Goal: Task Accomplishment & Management: Use online tool/utility

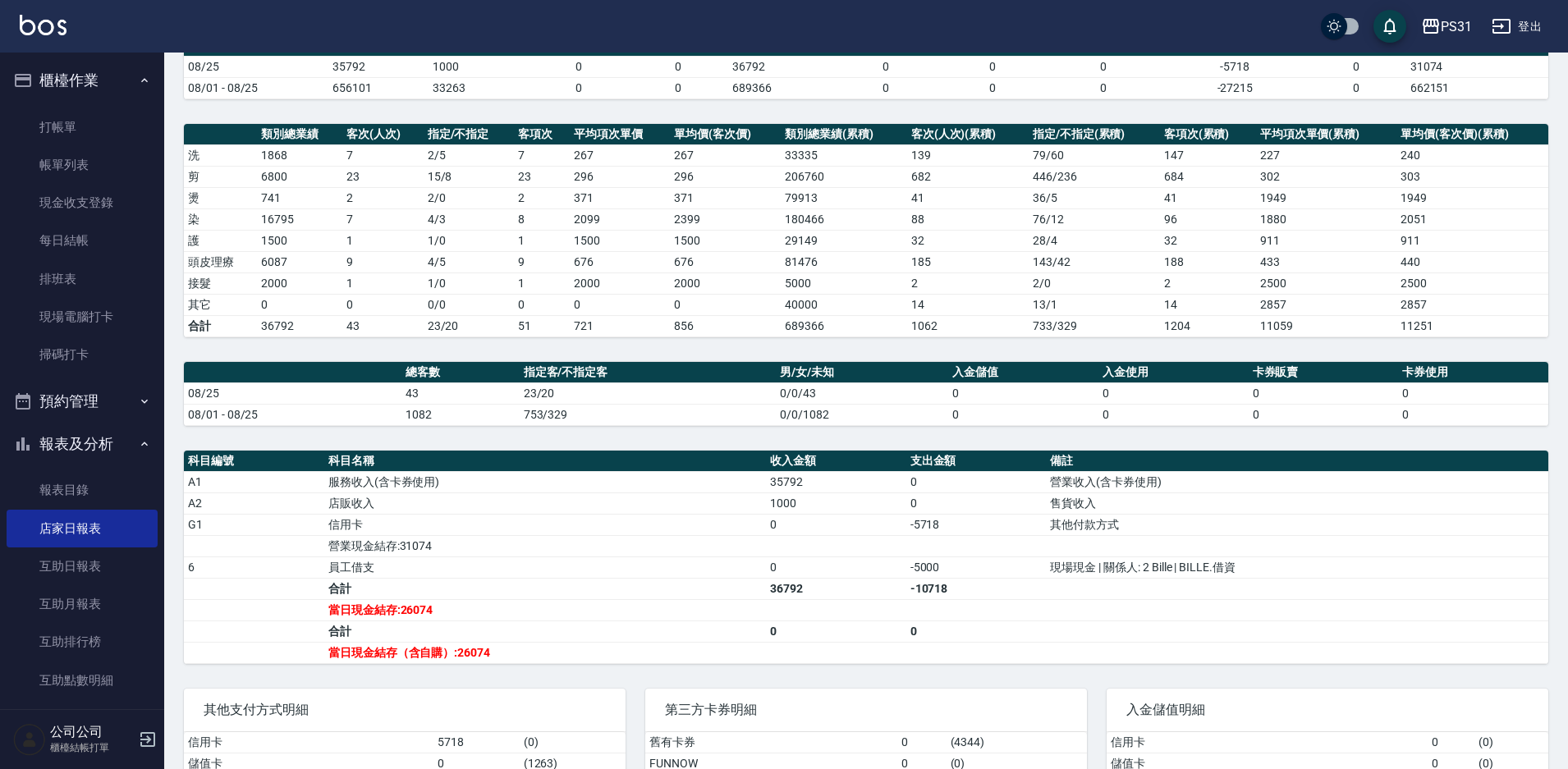
scroll to position [328, 0]
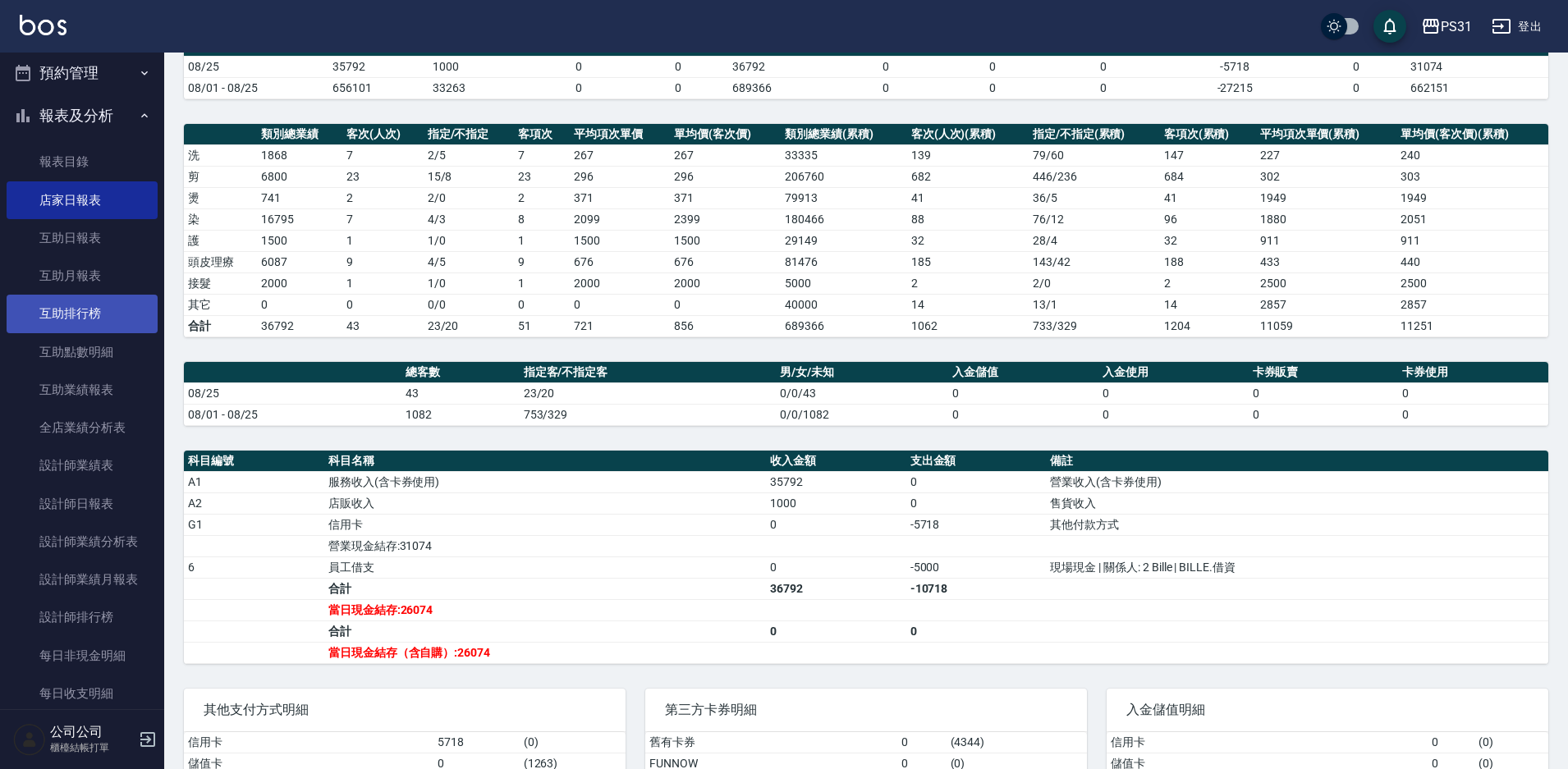
click at [50, 304] on link "互助排行榜" at bounding box center [82, 313] width 151 height 38
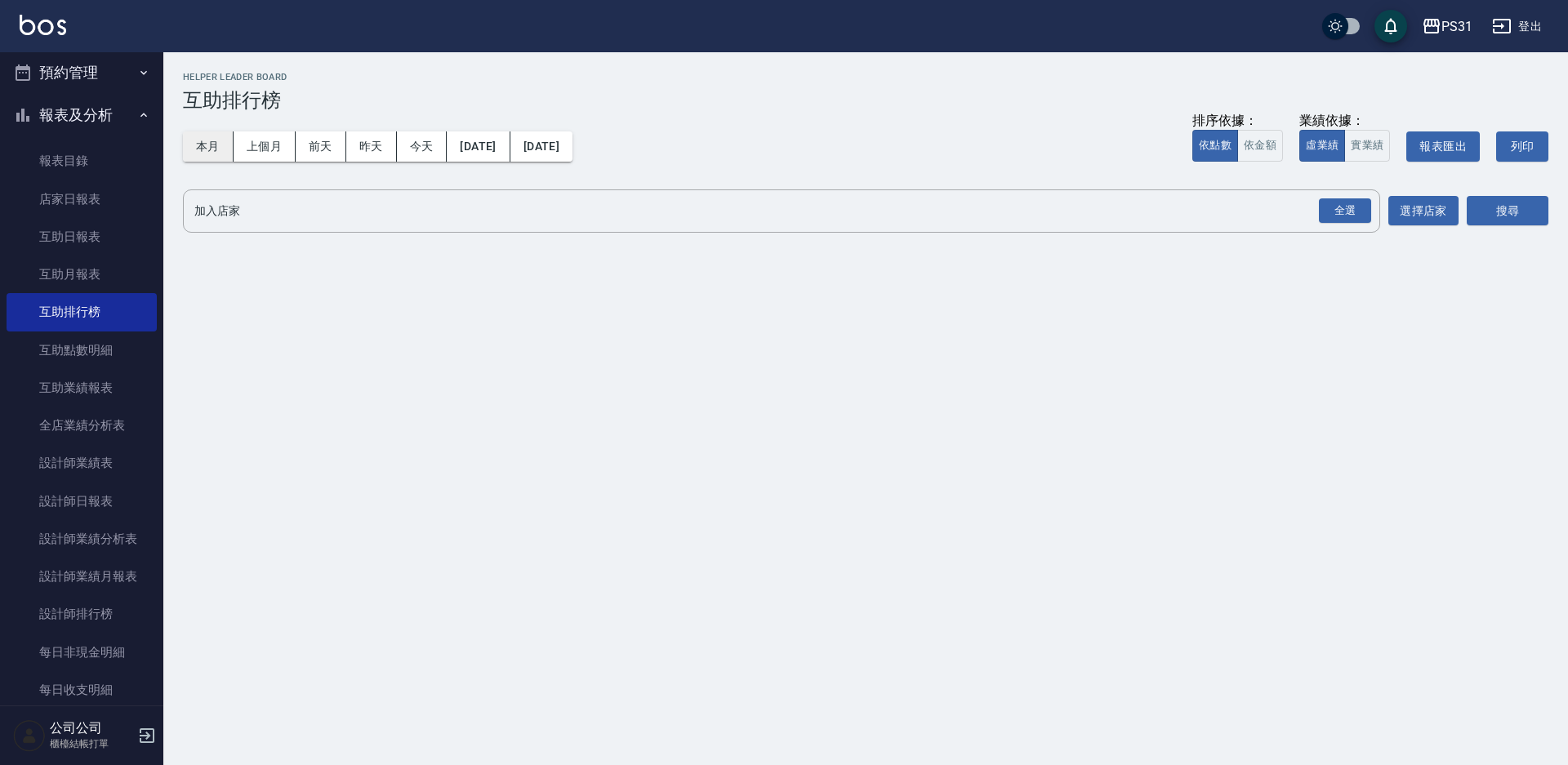
click at [209, 152] on button "本月" at bounding box center [208, 146] width 50 height 30
click at [200, 148] on button "本月" at bounding box center [208, 146] width 50 height 30
click at [654, 208] on input "加入店家" at bounding box center [769, 211] width 1158 height 29
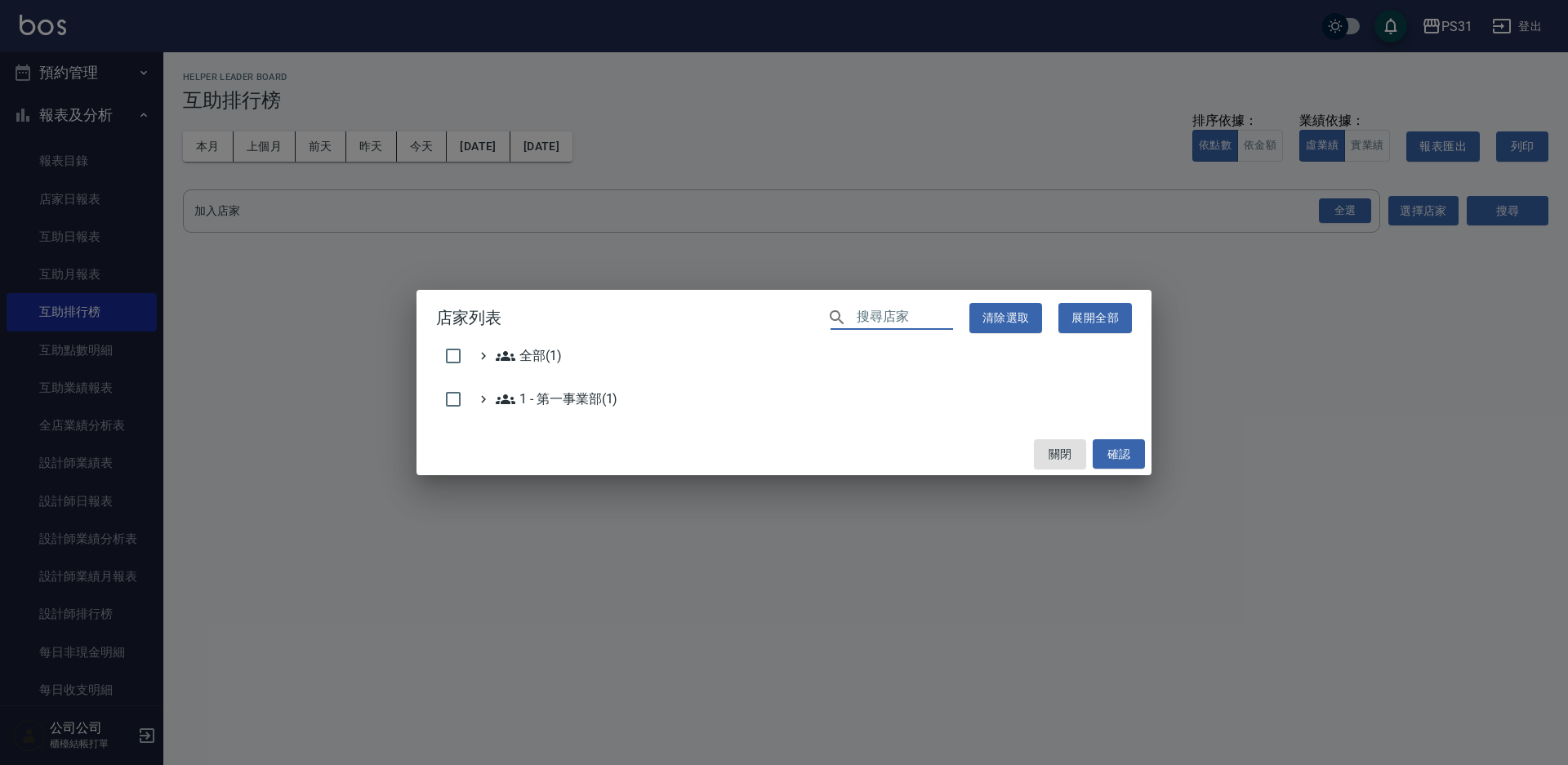
click at [889, 318] on input "text" at bounding box center [904, 318] width 96 height 24
type input "＿"
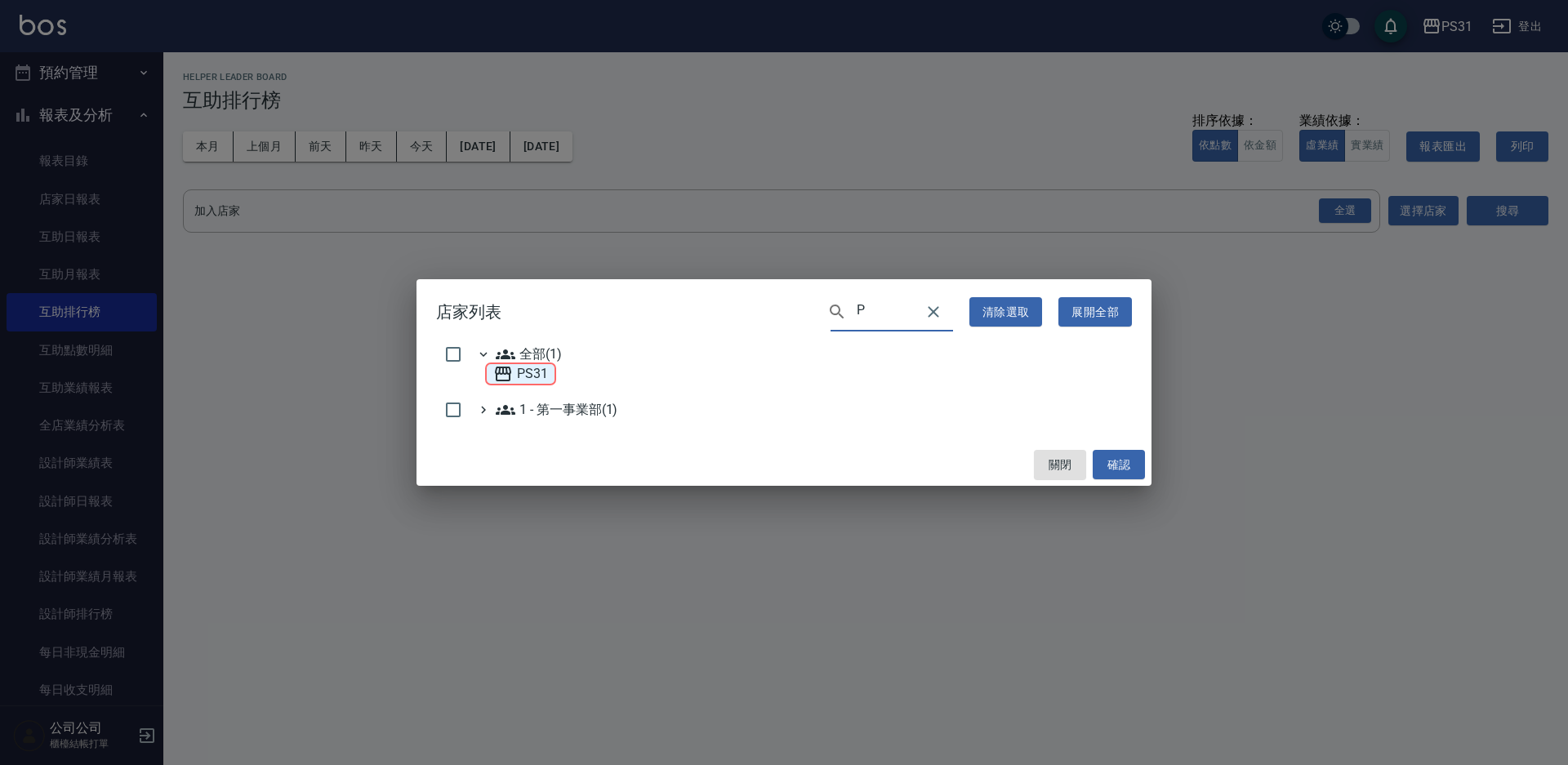
type input "P"
click at [534, 373] on span "PS31" at bounding box center [521, 373] width 55 height 20
checkbox input "true"
click at [1131, 463] on button "確認" at bounding box center [1118, 464] width 52 height 30
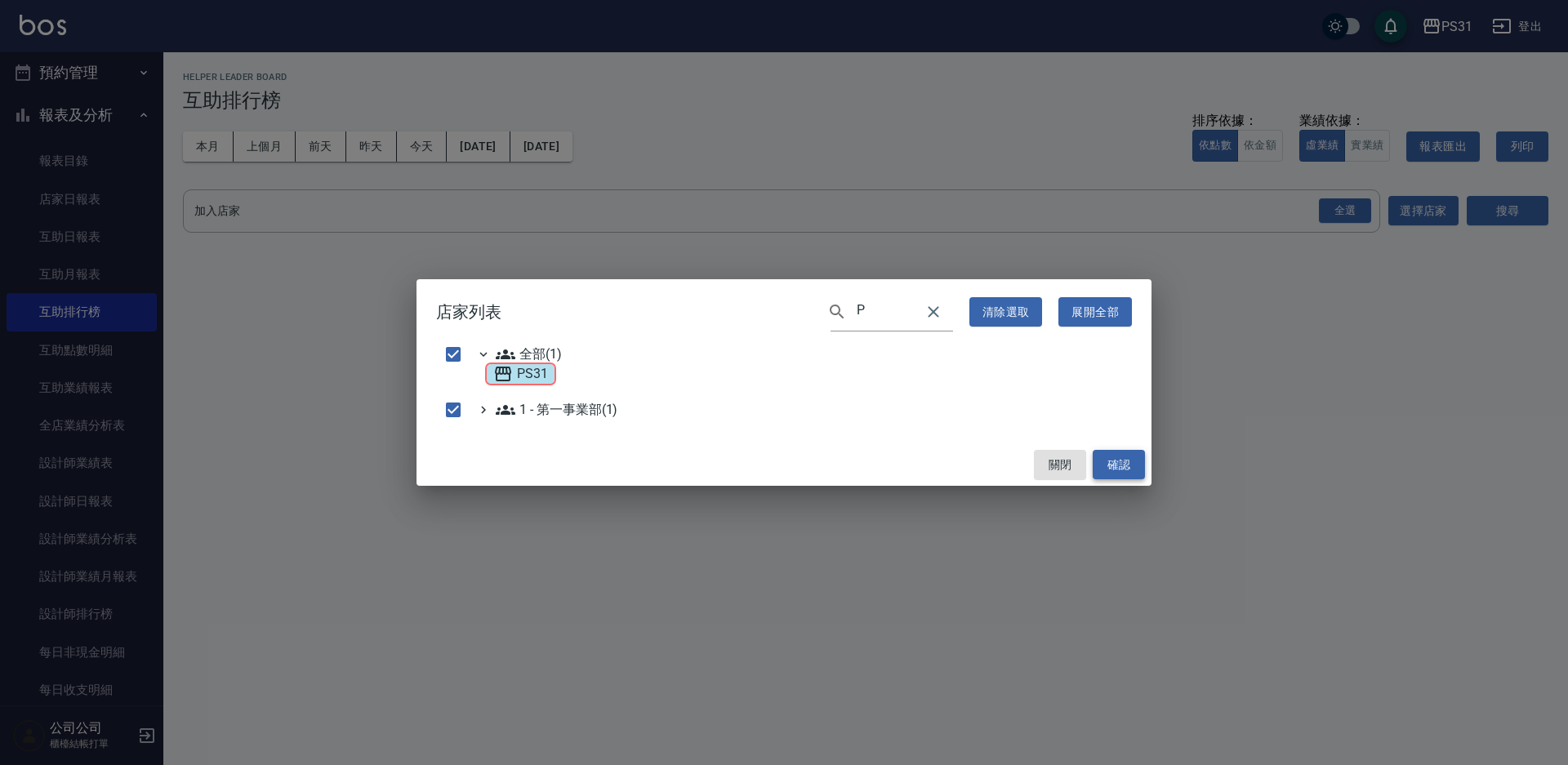
checkbox input "false"
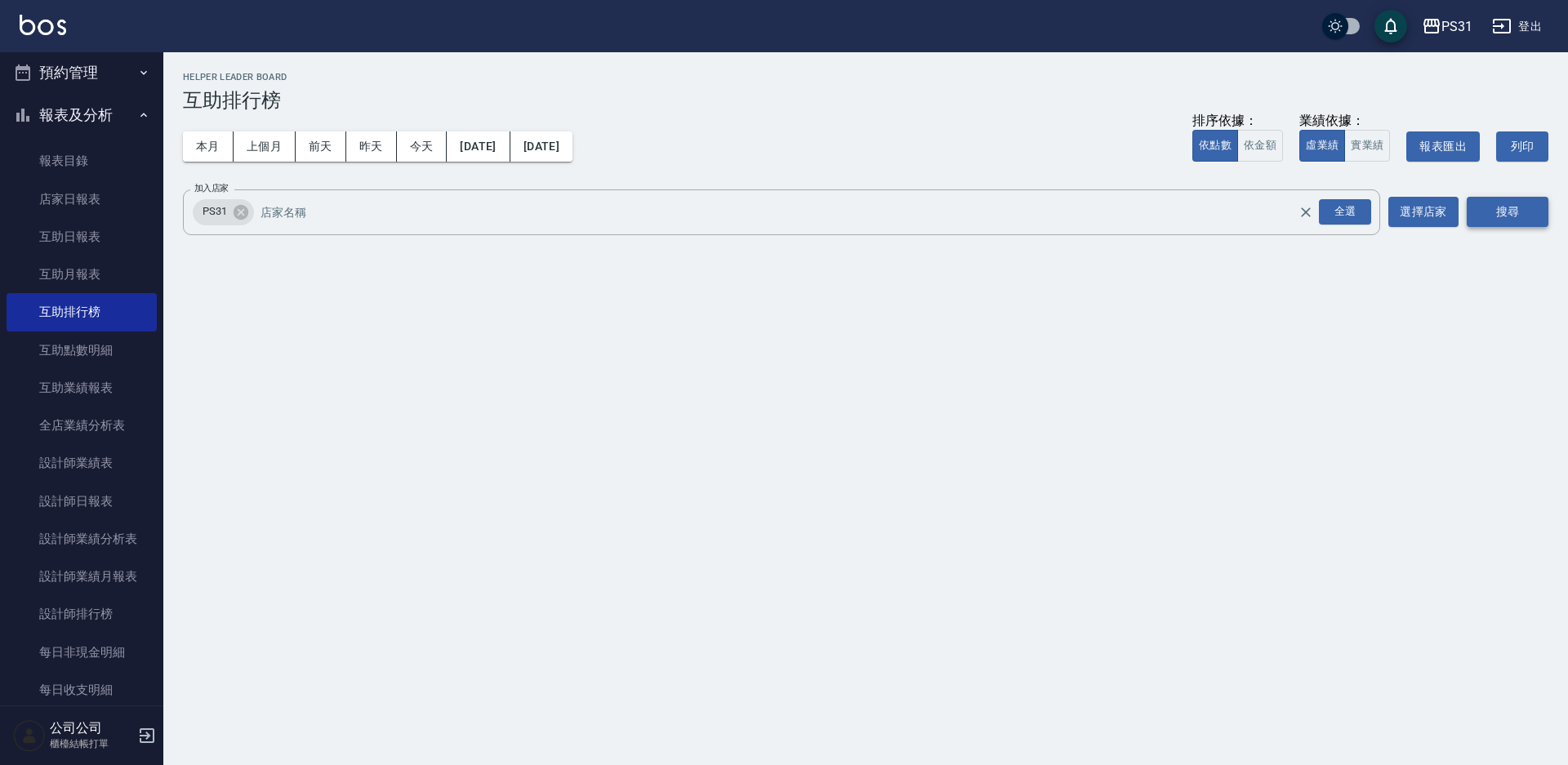
click at [1492, 211] on button "搜尋" at bounding box center [1507, 211] width 82 height 30
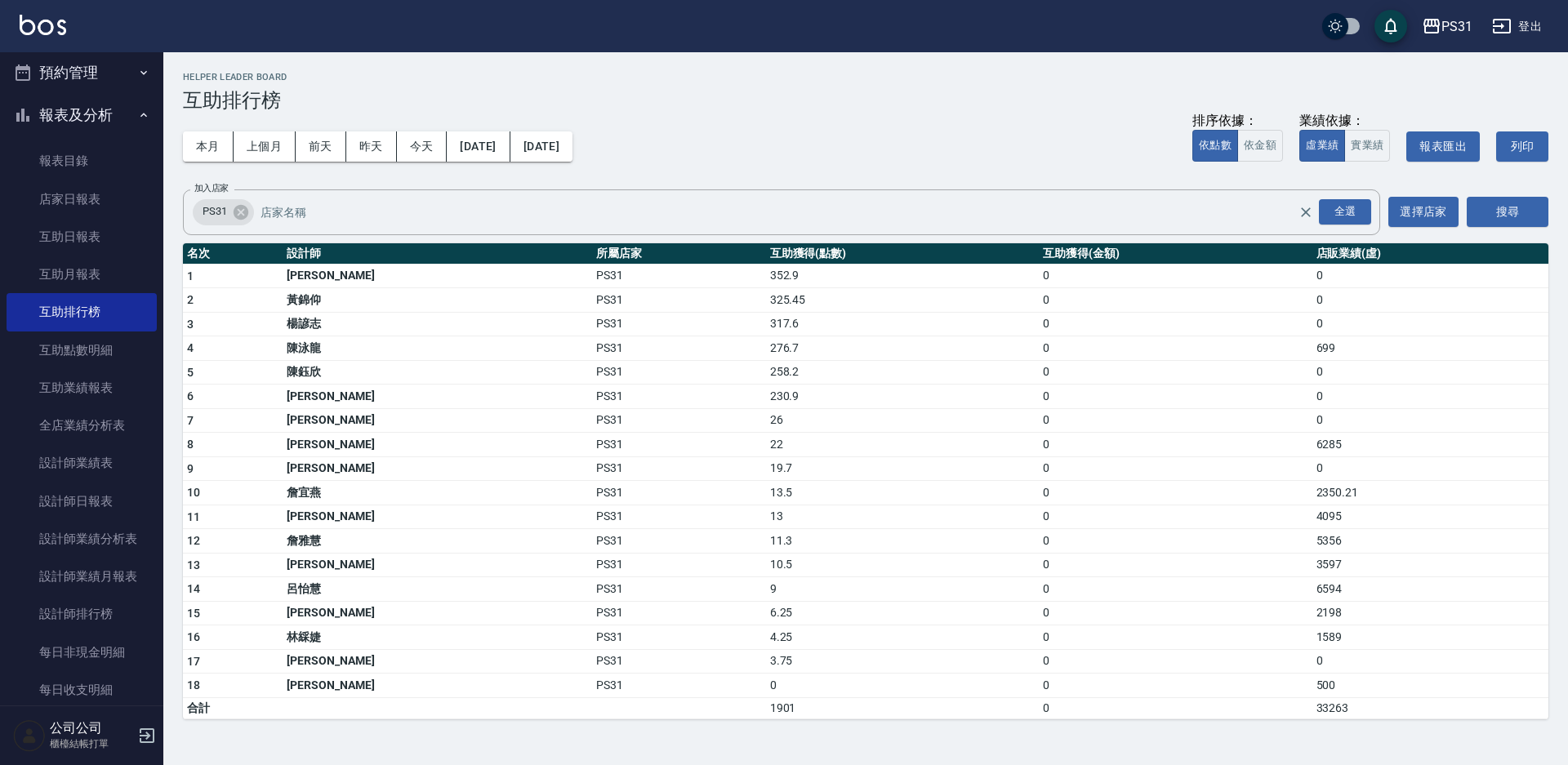
drag, startPoint x: 673, startPoint y: 184, endPoint x: 674, endPoint y: 175, distance: 9.1
click at [674, 176] on div "PS31 2025-08-01 - 2025-08-31 互助排行榜 列印時間： 2025-08-26-12:46 Helper Leader Board 互…" at bounding box center [866, 395] width 1404 height 687
click at [137, 115] on icon "button" at bounding box center [143, 114] width 13 height 13
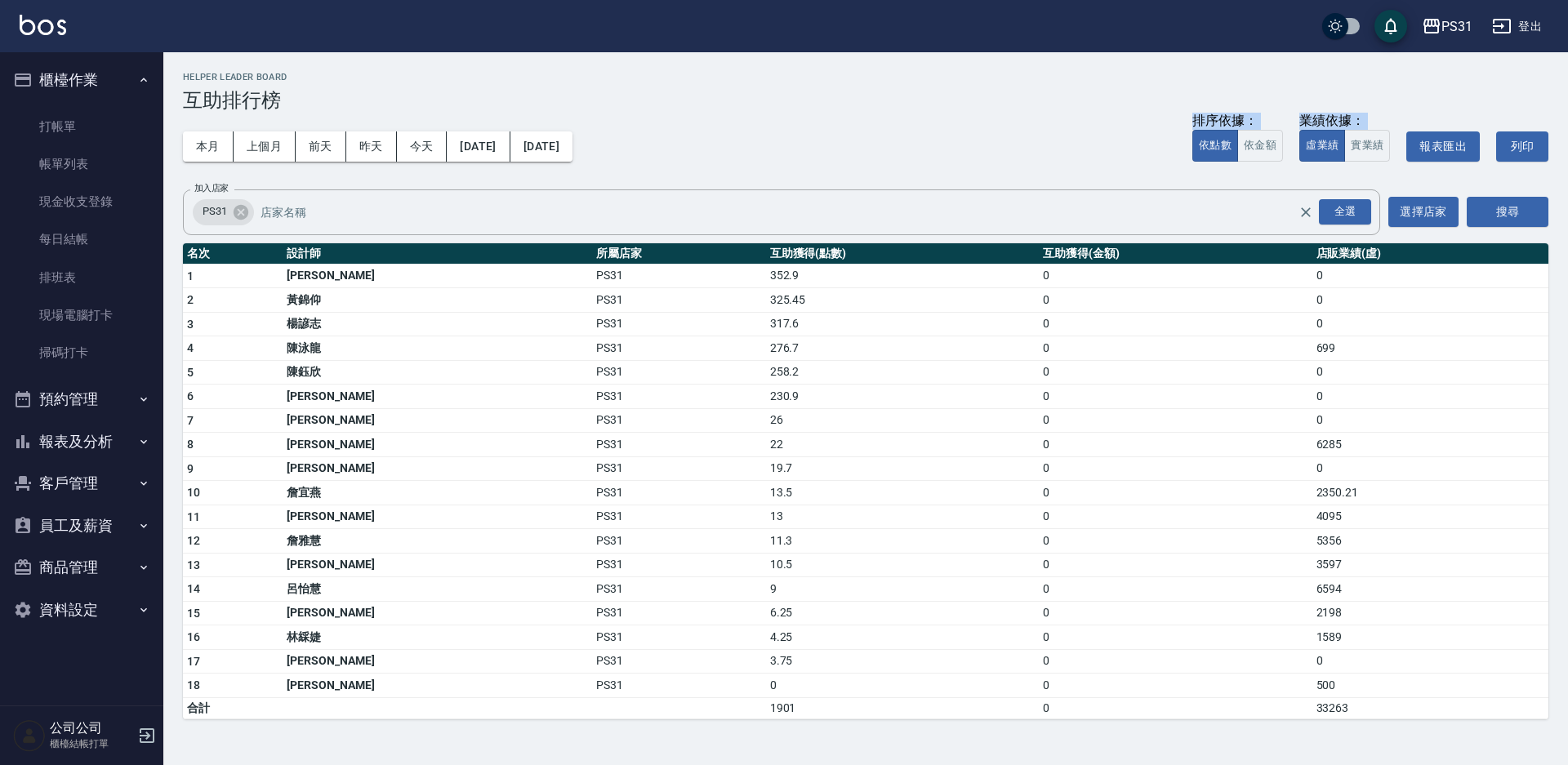
click at [141, 81] on icon "button" at bounding box center [143, 79] width 13 height 13
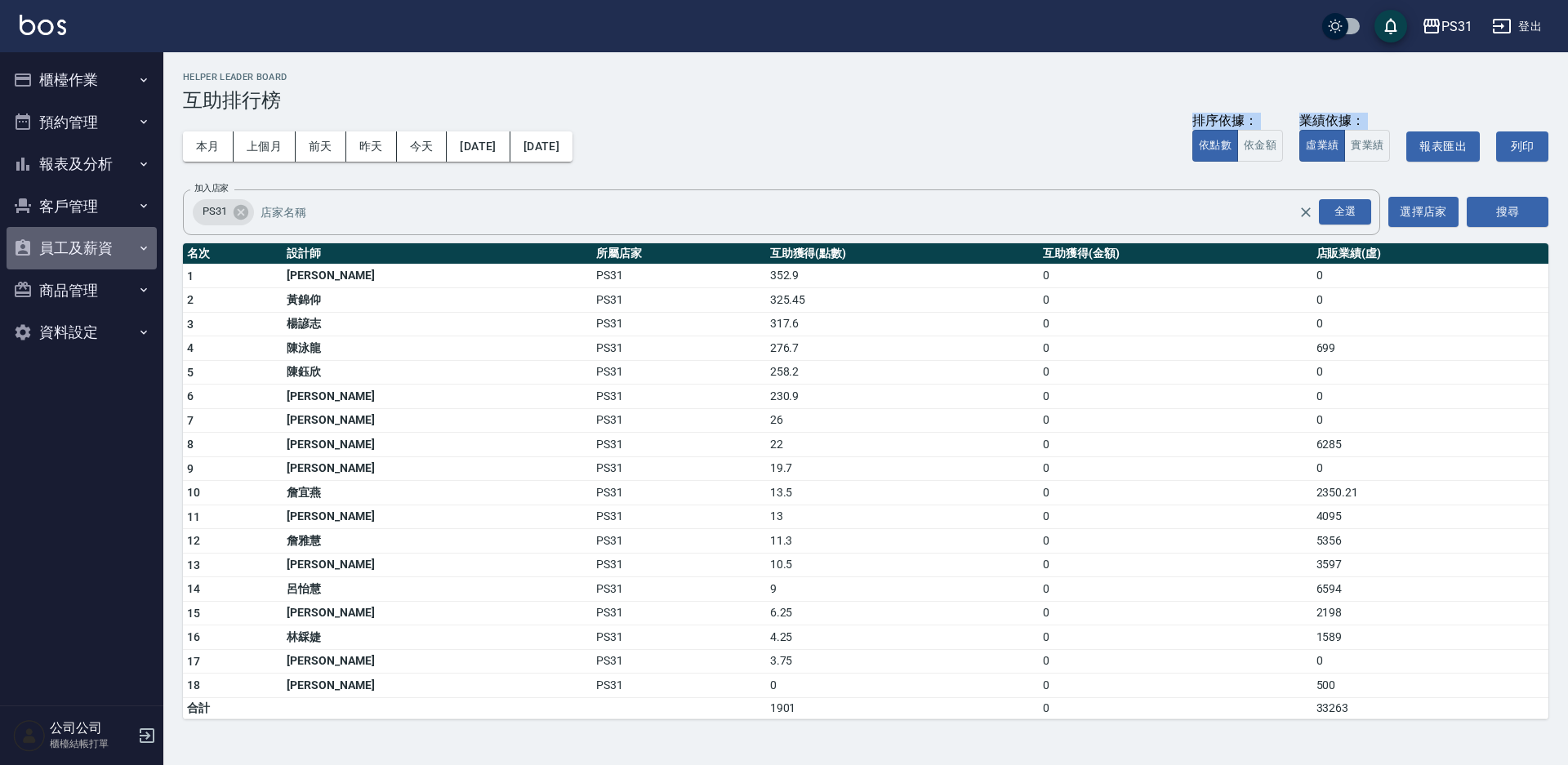
click at [88, 251] on button "員工及薪資" at bounding box center [82, 248] width 150 height 43
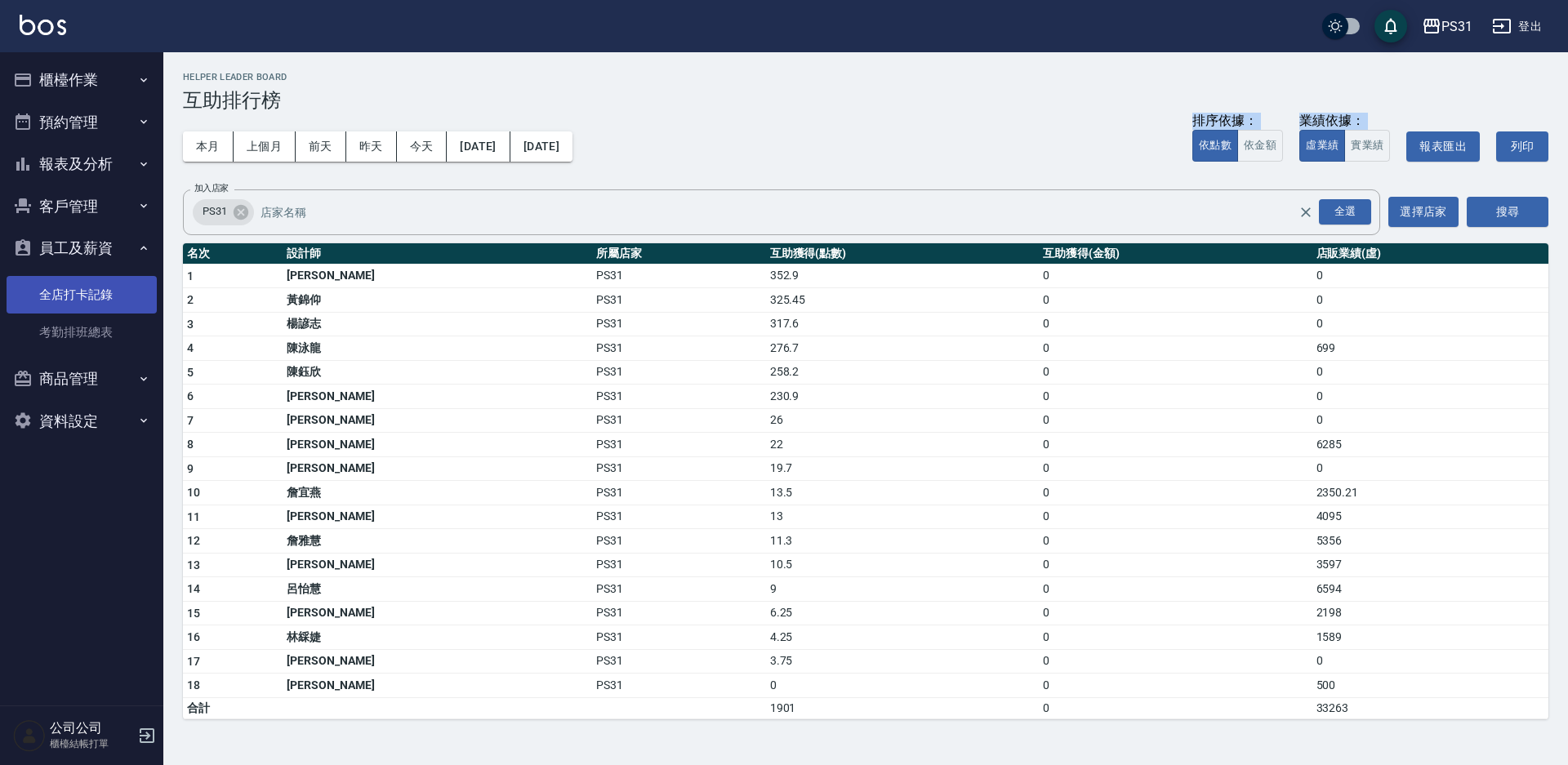
click at [114, 290] on link "全店打卡記錄" at bounding box center [82, 295] width 150 height 37
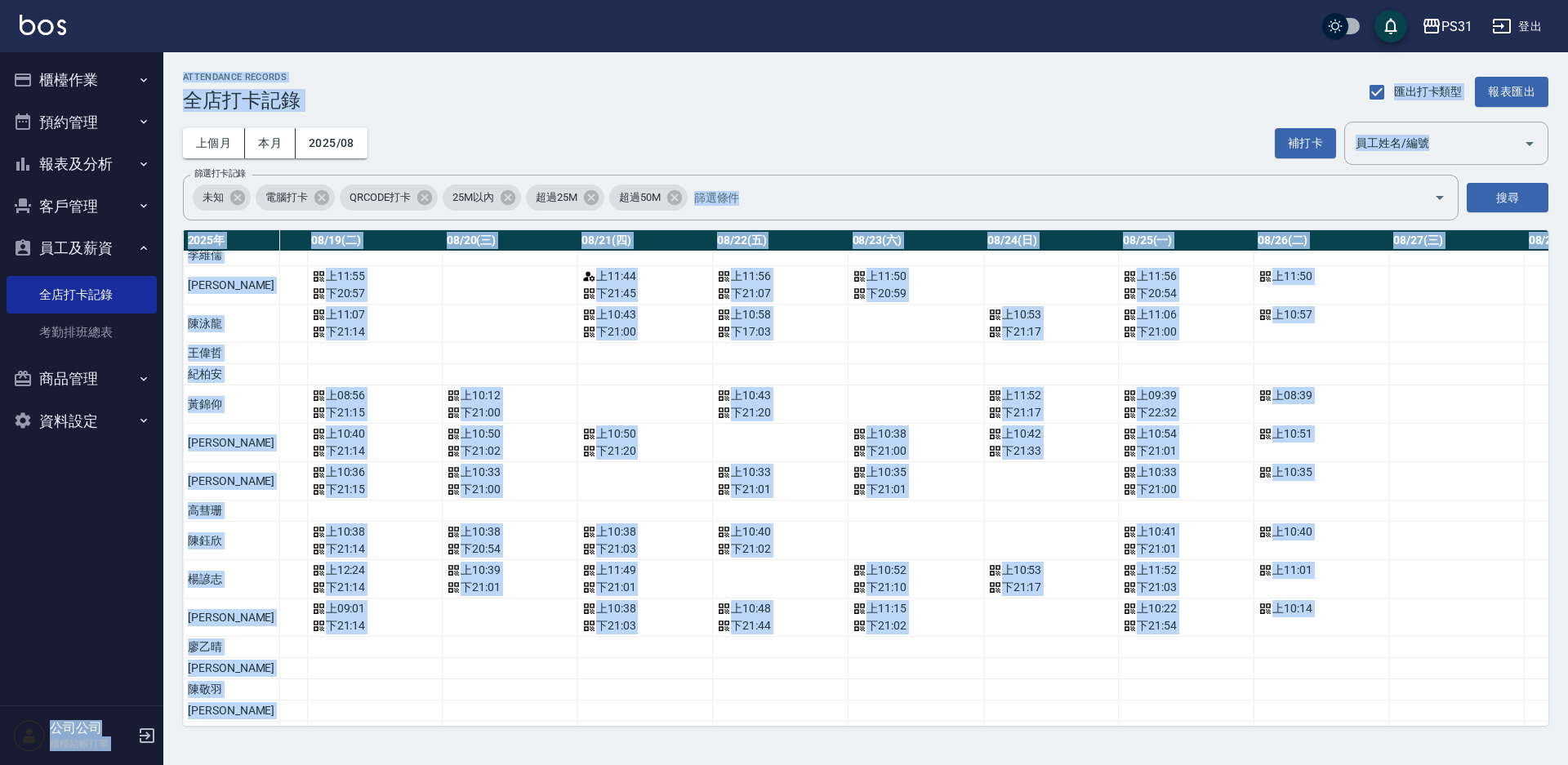
scroll to position [335, 0]
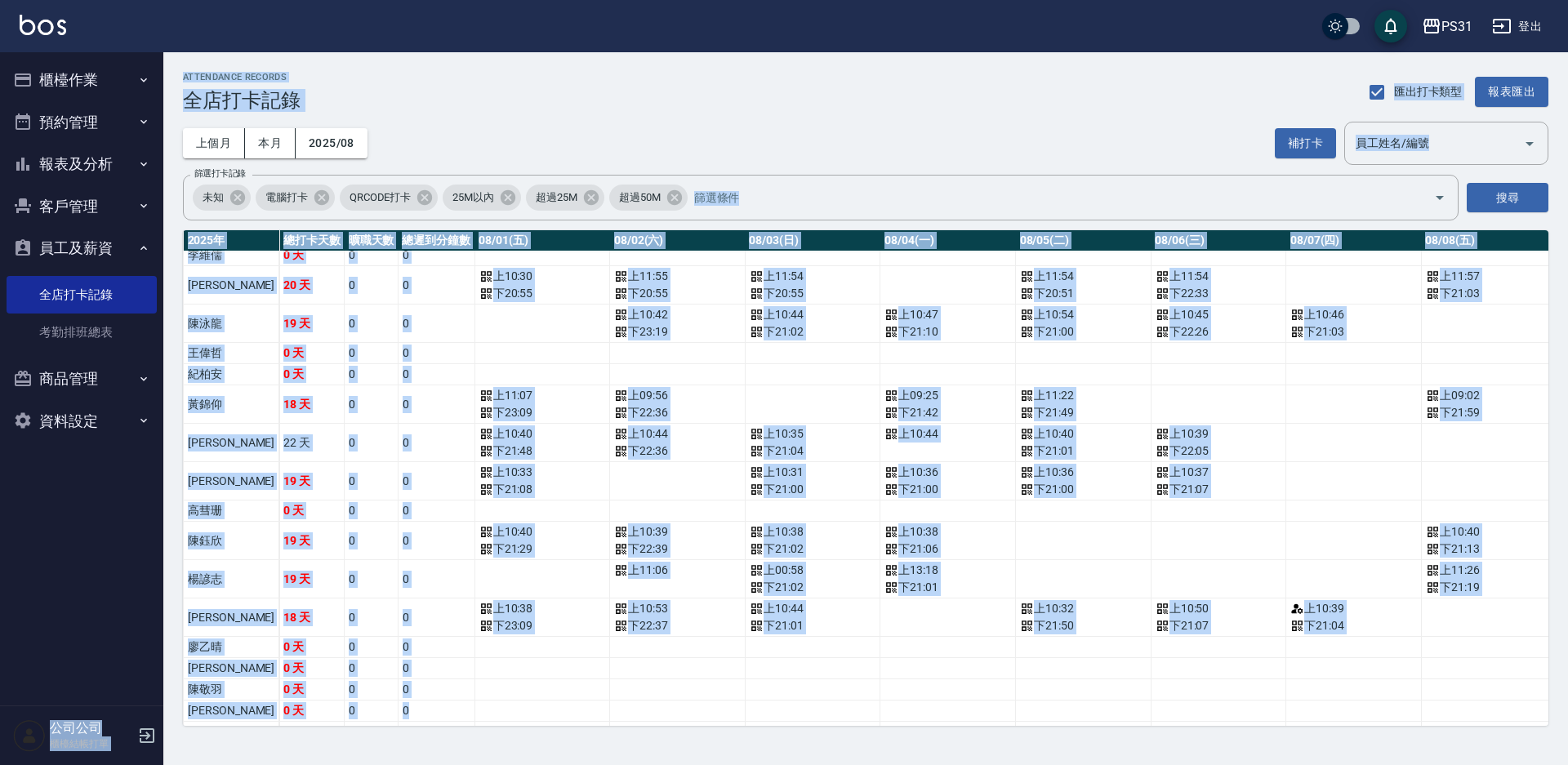
drag, startPoint x: 1097, startPoint y: 710, endPoint x: 24, endPoint y: 463, distance: 1101.1
click at [24, 463] on div "PS31 登出 櫃檯作業 打帳單 帳單列表 現金收支登錄 每日結帳 排班表 現場電腦打卡 掃碼打卡 預約管理 預約管理 單日預約紀錄 單週預約紀錄 報表及分析…" at bounding box center [784, 382] width 1568 height 765
drag, startPoint x: 470, startPoint y: 576, endPoint x: 458, endPoint y: 576, distance: 12.0
click at [475, 576] on td "a dense table" at bounding box center [542, 578] width 135 height 38
click at [398, 546] on td "0" at bounding box center [436, 540] width 77 height 38
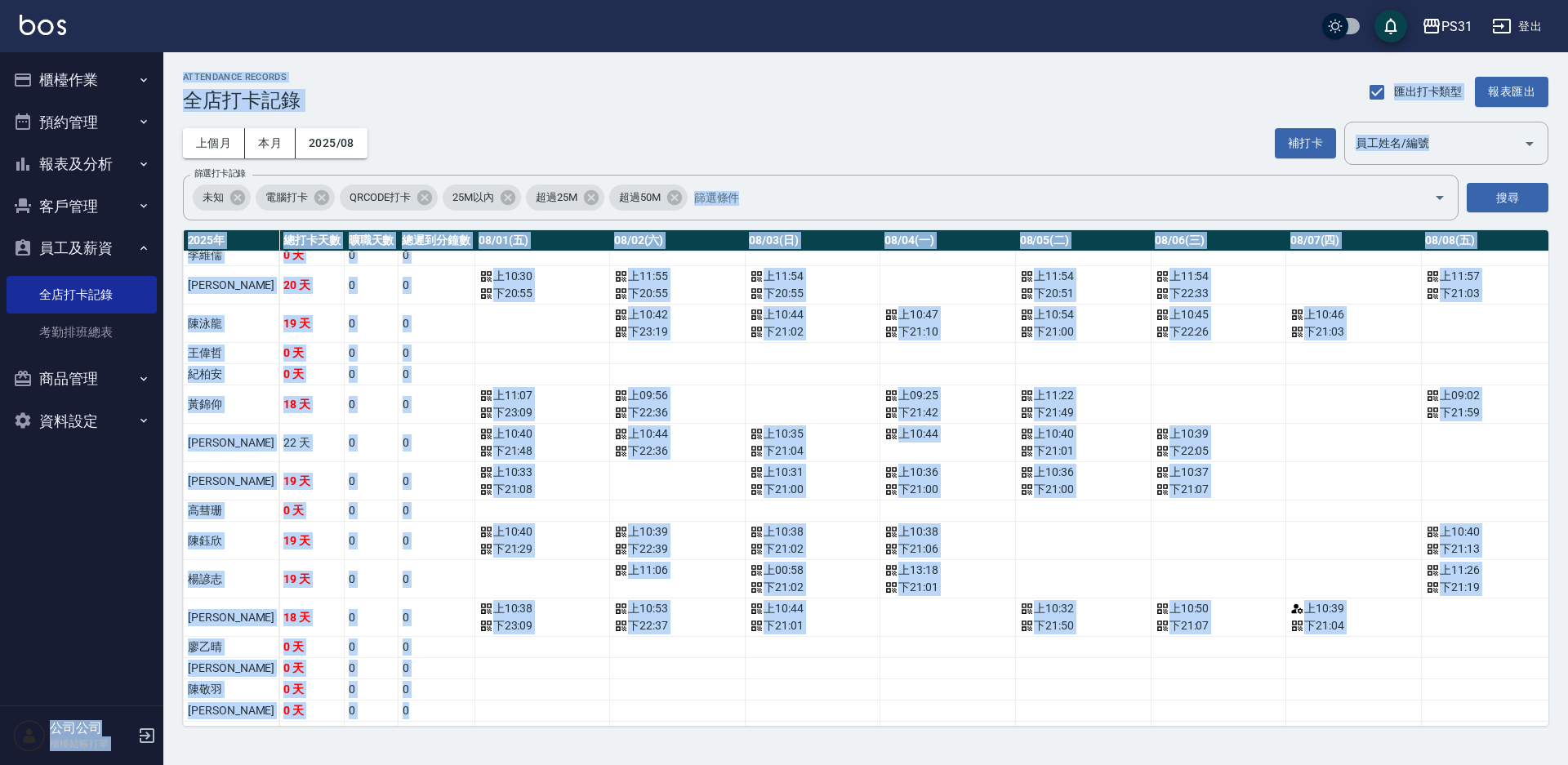
click at [877, 63] on div "ATTENDANCE RECORDS 全店打卡記錄 匯出打卡類型 報表匯出 上個月 本月 2025/08 補打卡 員工姓名/編號 員工姓名/編號 篩選打卡記錄…" at bounding box center [866, 399] width 1404 height 693
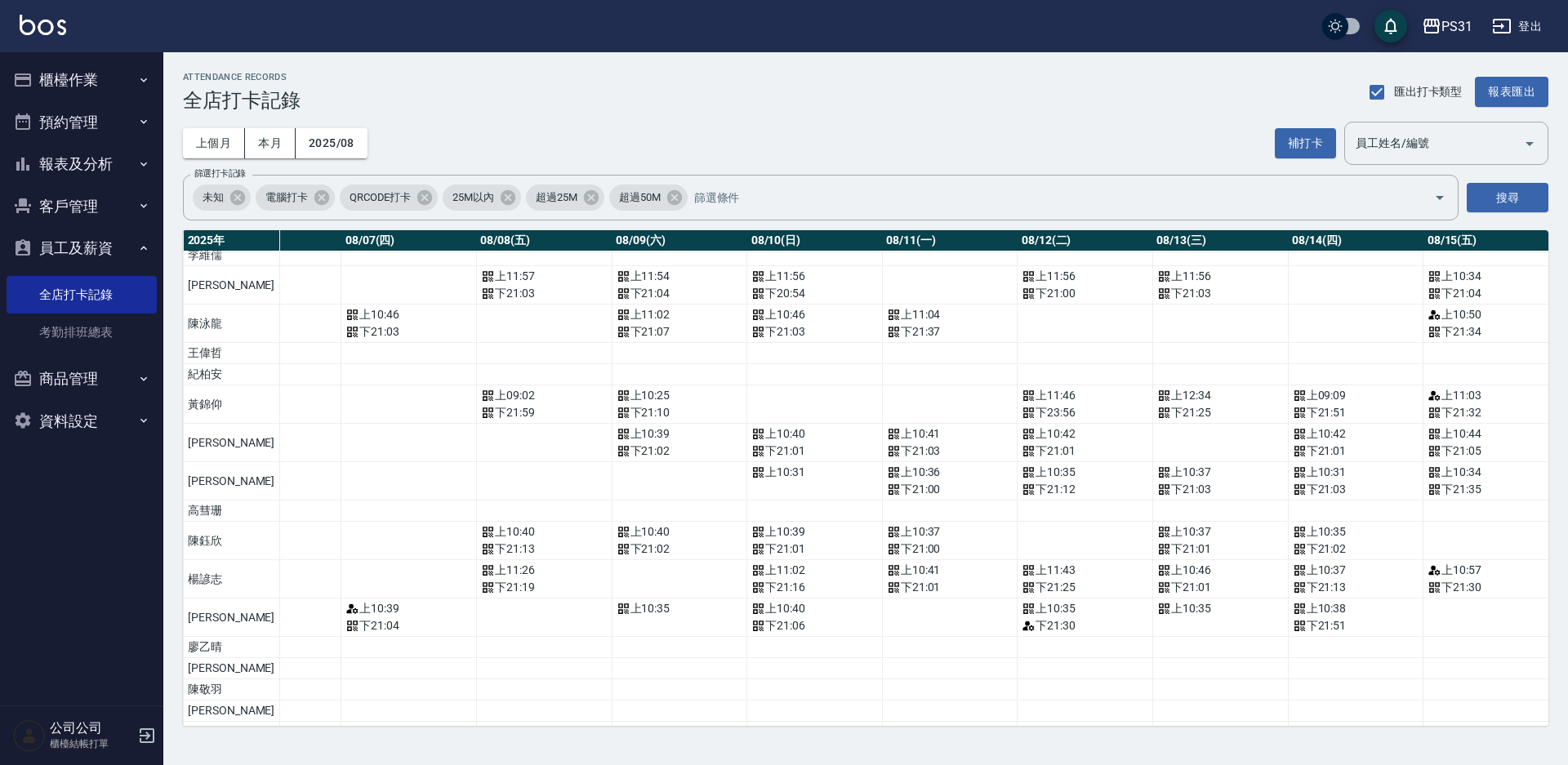
scroll to position [382, 945]
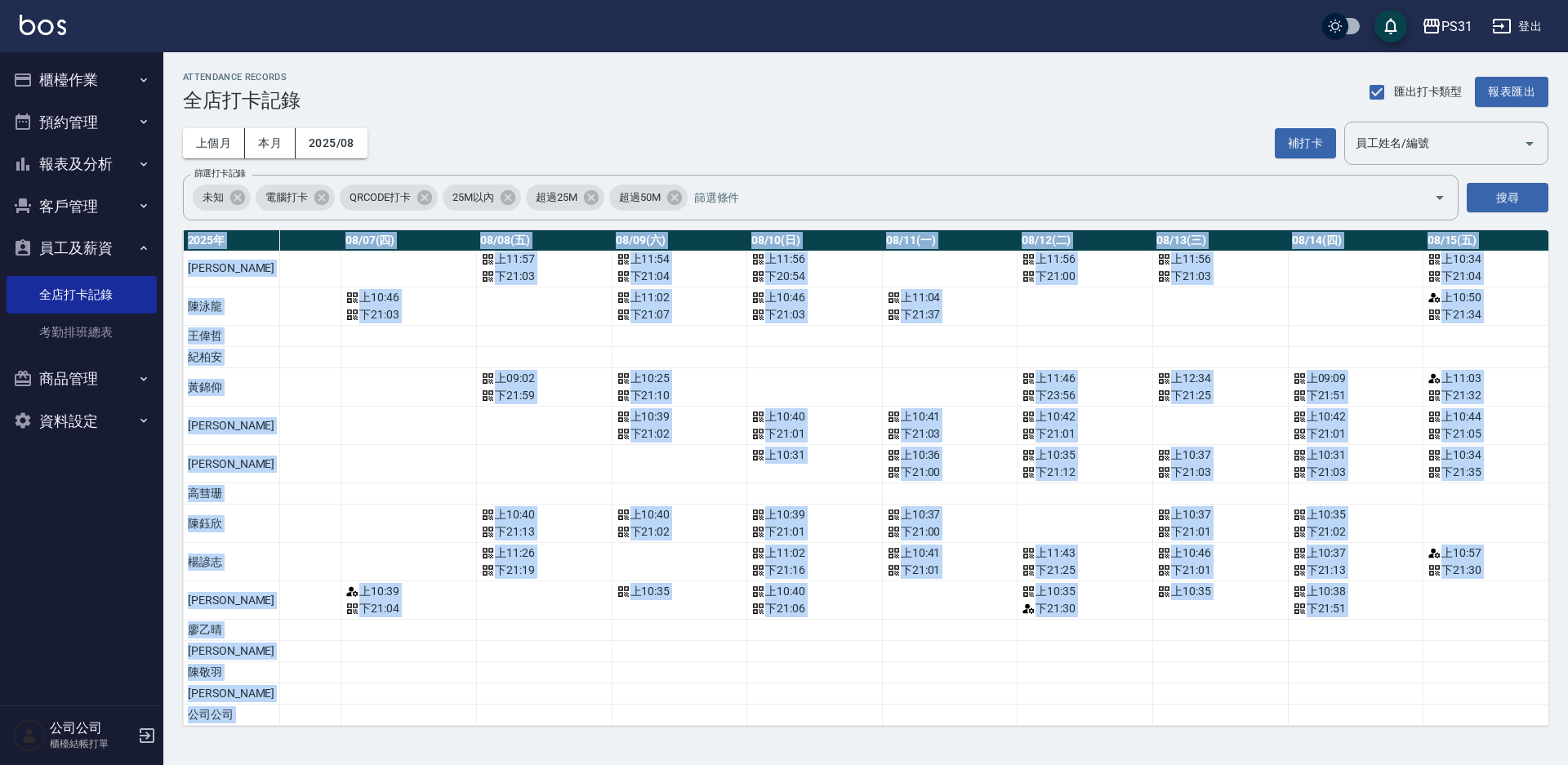
drag, startPoint x: 821, startPoint y: 728, endPoint x: 868, endPoint y: 725, distance: 47.1
click at [868, 725] on div "ATTENDANCE RECORDS 全店打卡記錄 匯出打卡類型 報表匯出 上個月 本月 2025/08 補打卡 員工姓名/編號 員工姓名/編號 篩選打卡記錄…" at bounding box center [866, 399] width 1404 height 693
click at [1017, 683] on td "a dense table" at bounding box center [1085, 693] width 135 height 21
click at [886, 641] on td "a dense table" at bounding box center [949, 651] width 135 height 21
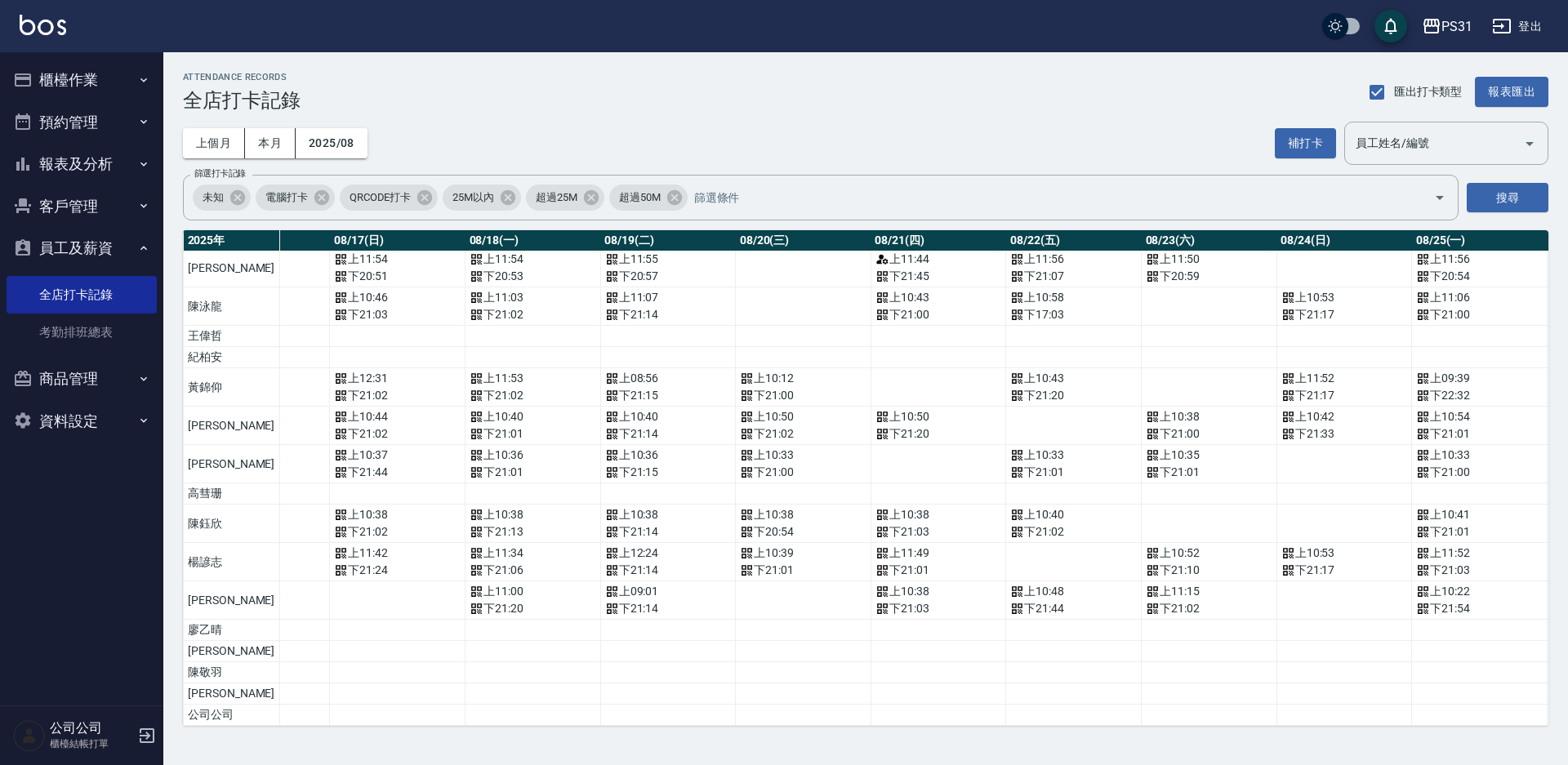
scroll to position [382, 2332]
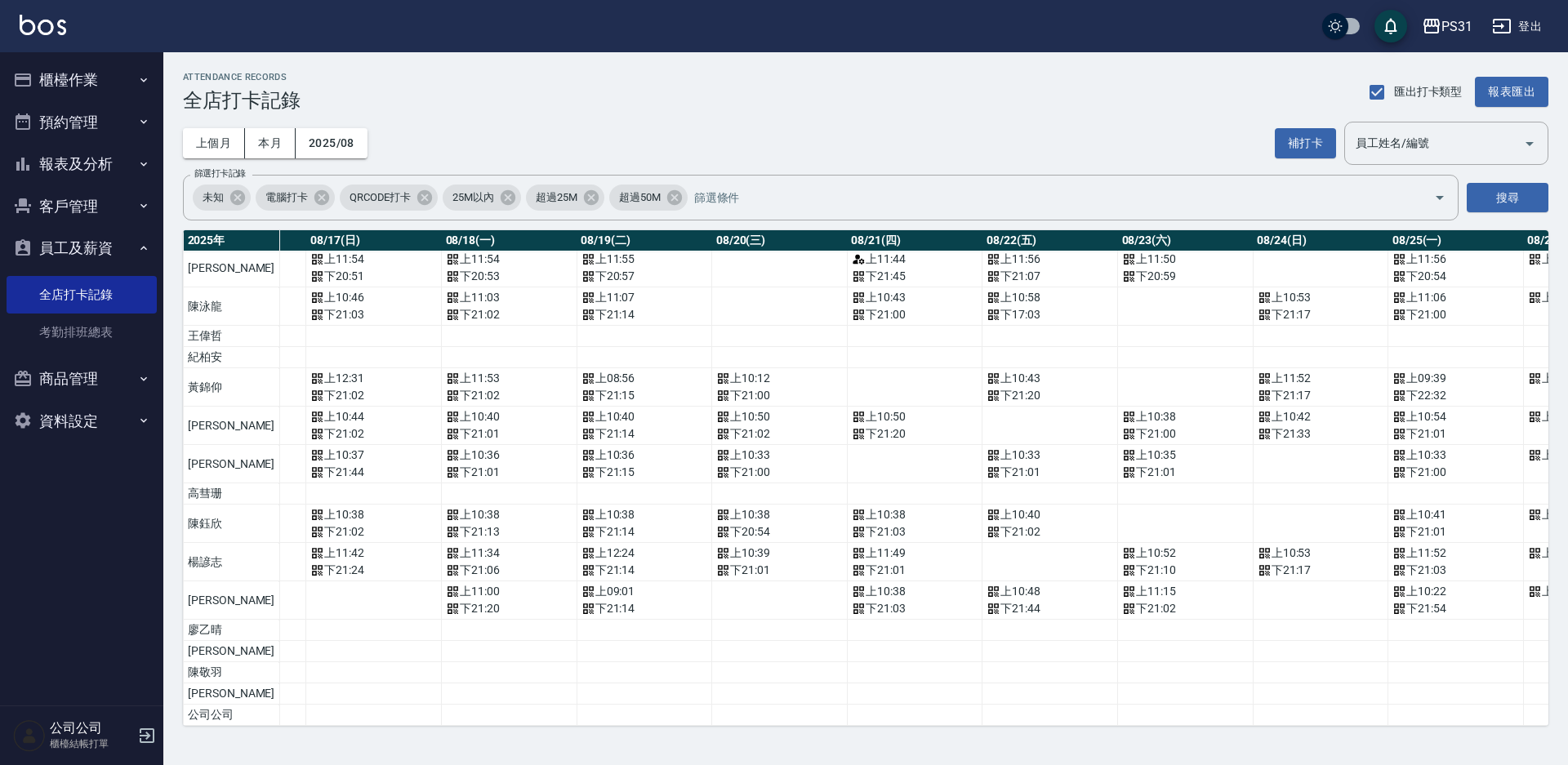
drag, startPoint x: 1286, startPoint y: 730, endPoint x: 1336, endPoint y: 726, distance: 50.2
click at [1336, 726] on div "ATTENDANCE RECORDS 全店打卡記錄 匯出打卡類型 報表匯出 上個月 本月 2025/08 補打卡 員工姓名/編號 員工姓名/編號 篩選打卡記錄…" at bounding box center [866, 399] width 1404 height 693
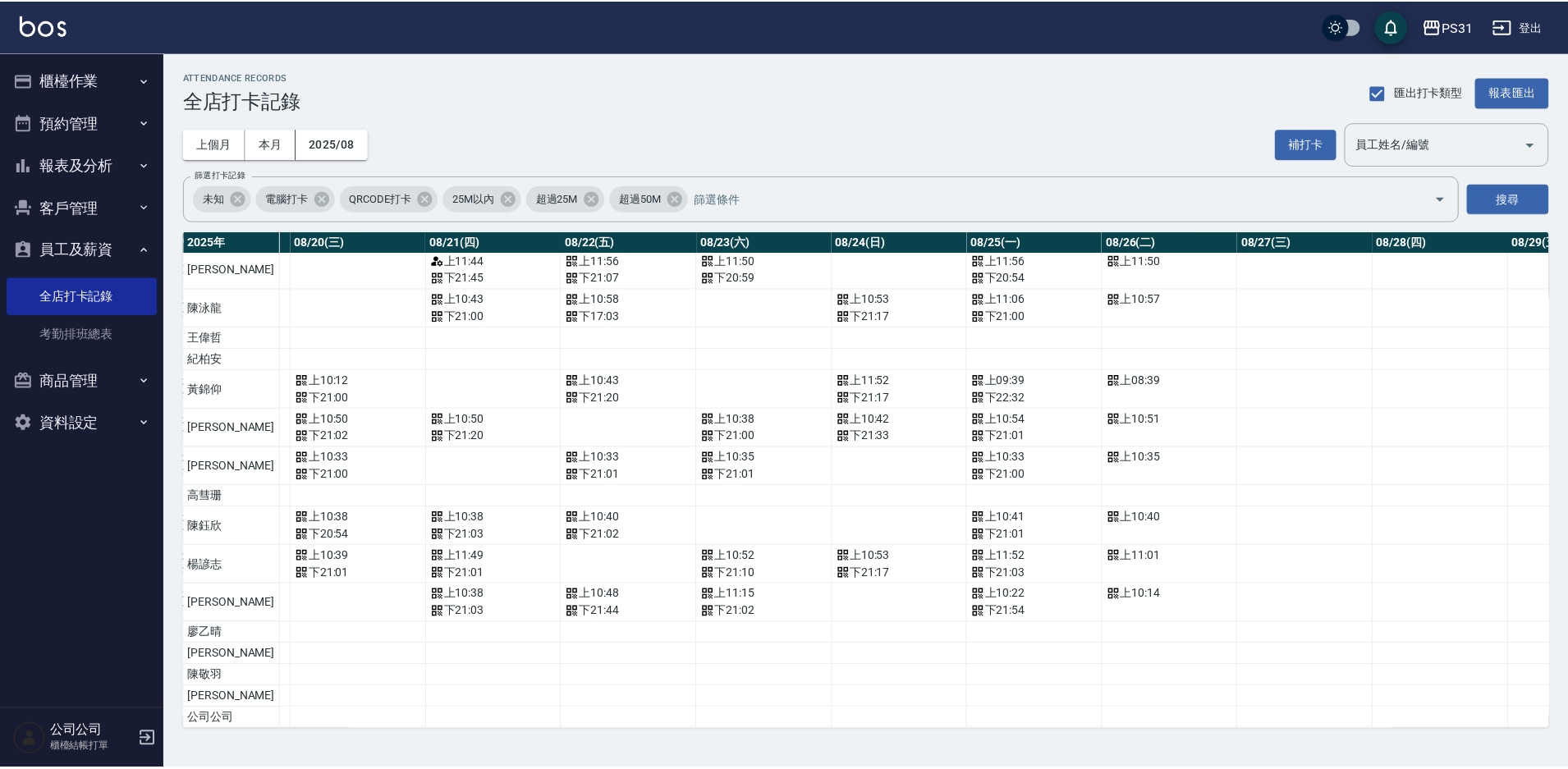
scroll to position [384, 2769]
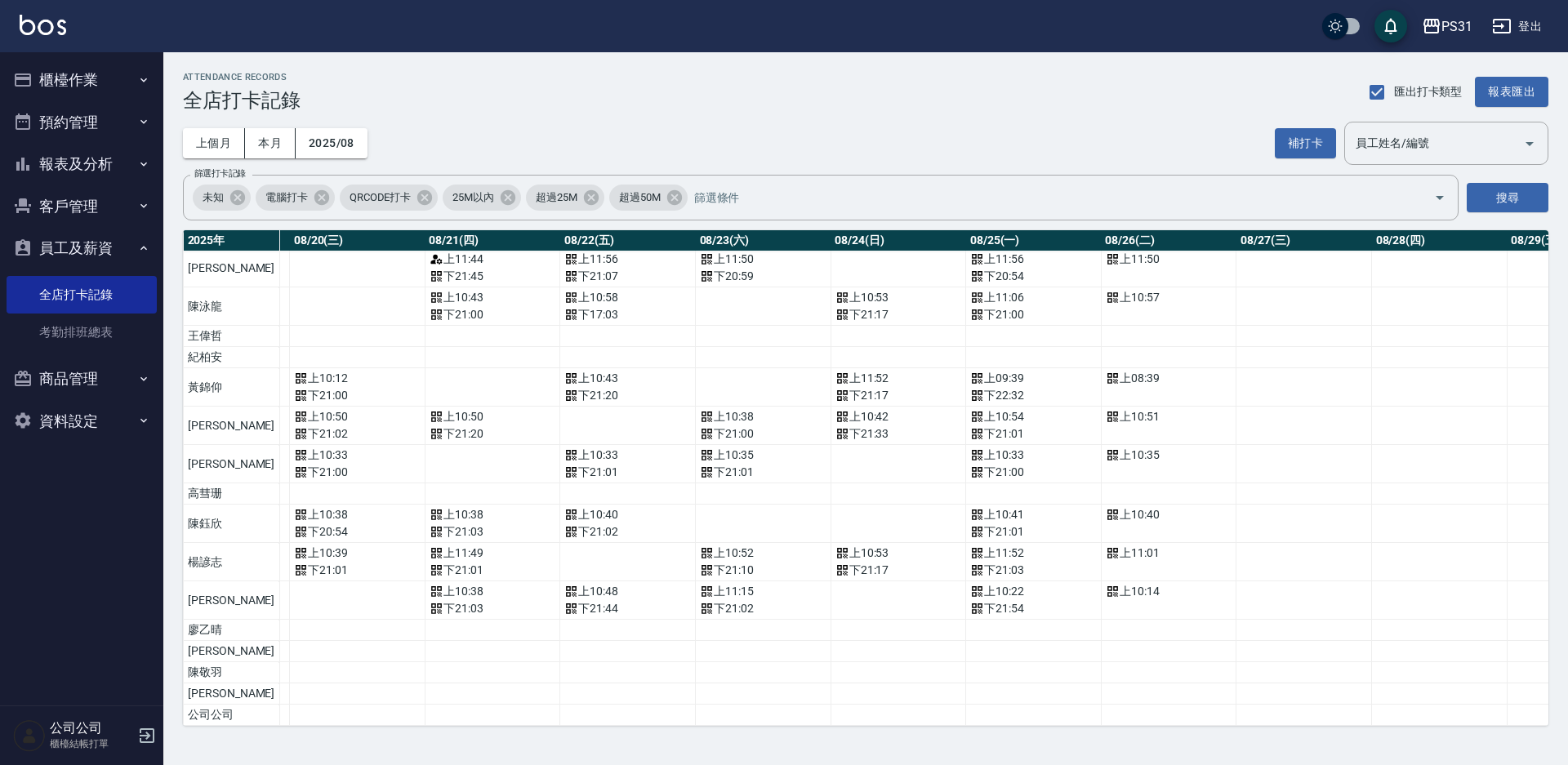
drag, startPoint x: 468, startPoint y: 88, endPoint x: 476, endPoint y: 86, distance: 8.2
click at [476, 86] on div "ATTENDANCE RECORDS 全店打卡記錄 匯出打卡類型 報表匯出" at bounding box center [866, 91] width 1365 height 40
click at [67, 72] on button "櫃檯作業" at bounding box center [82, 80] width 150 height 43
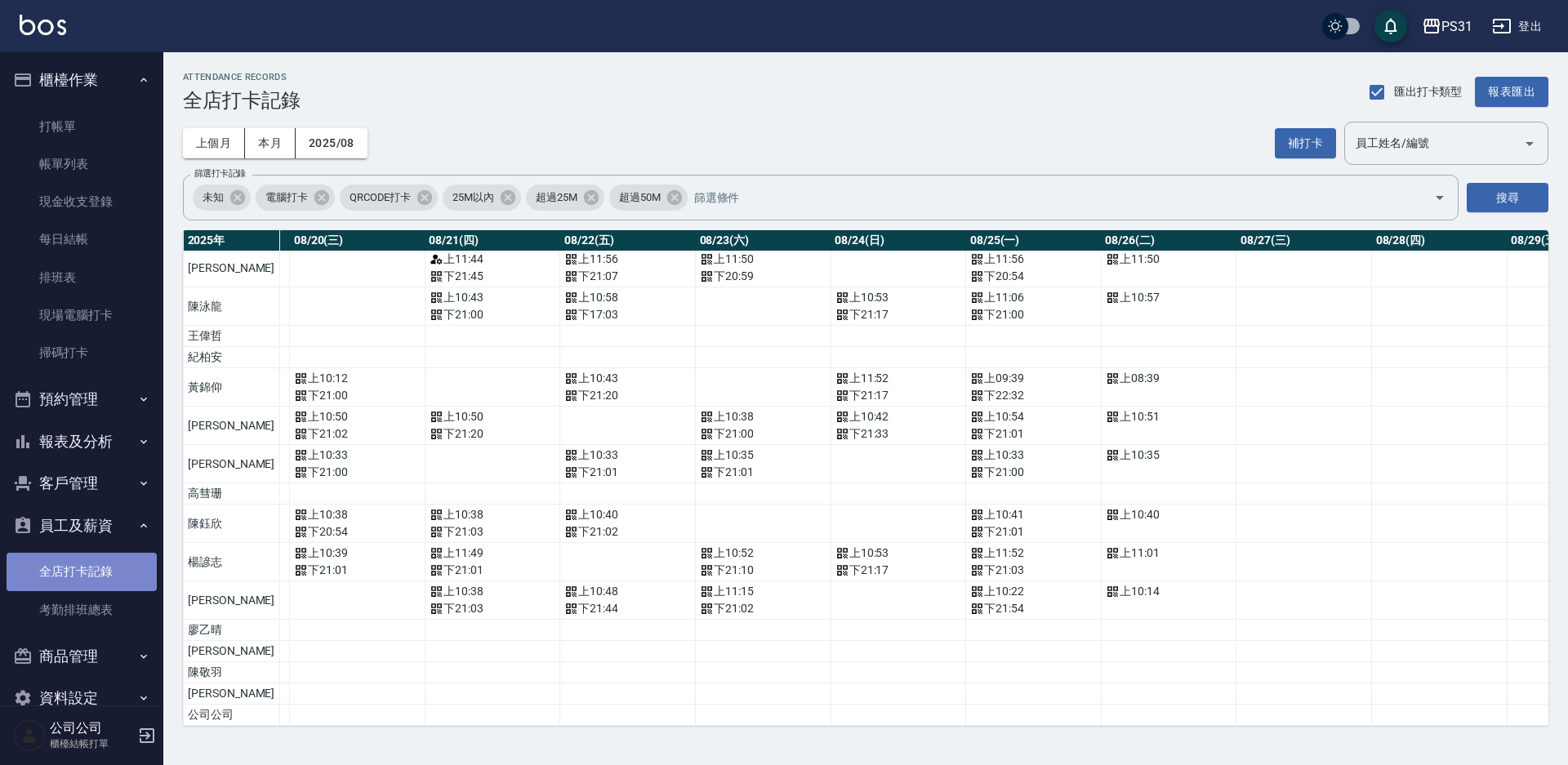
click at [97, 568] on link "全店打卡記錄" at bounding box center [82, 572] width 150 height 37
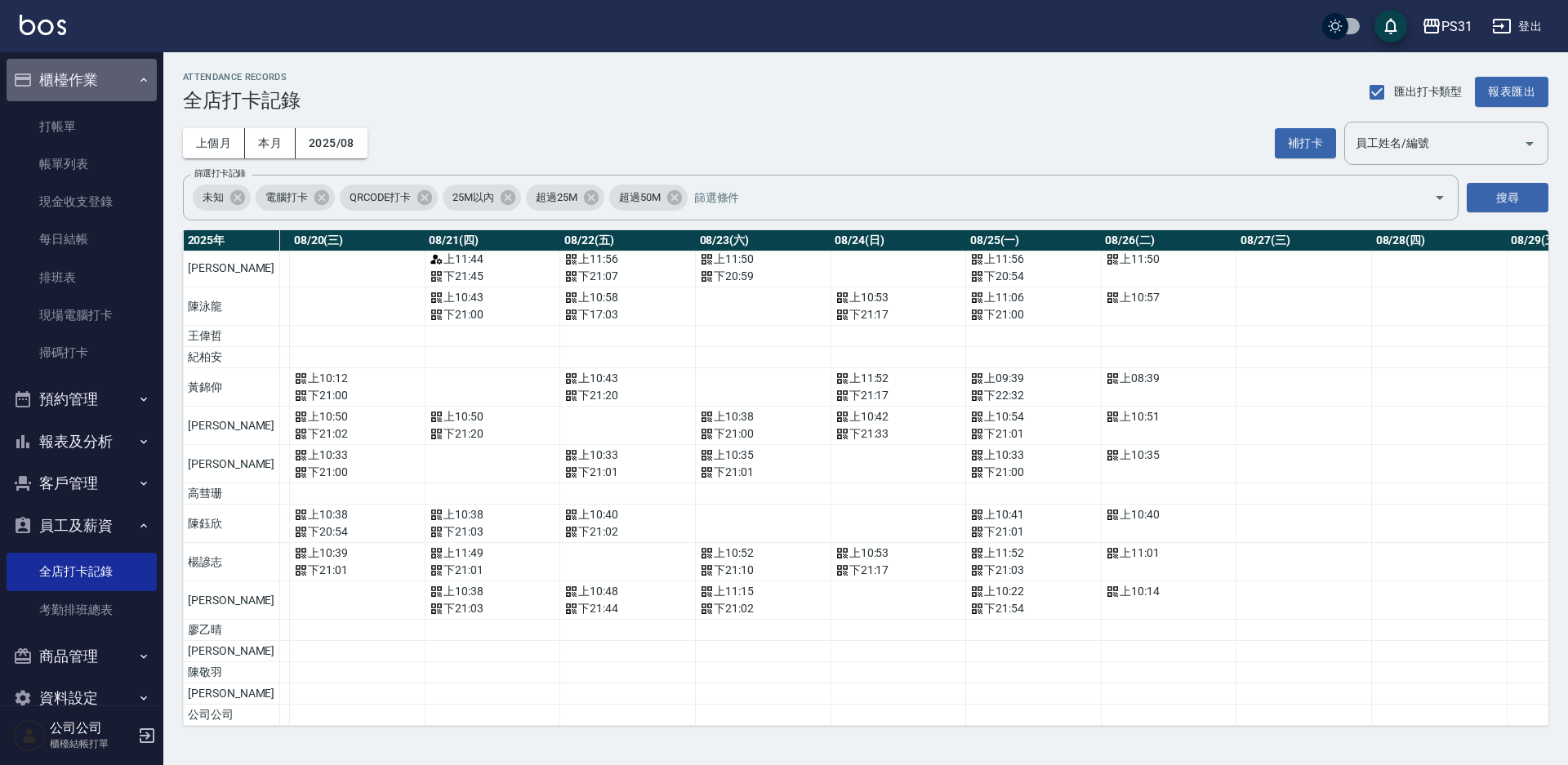
click at [141, 82] on icon "button" at bounding box center [143, 79] width 13 height 13
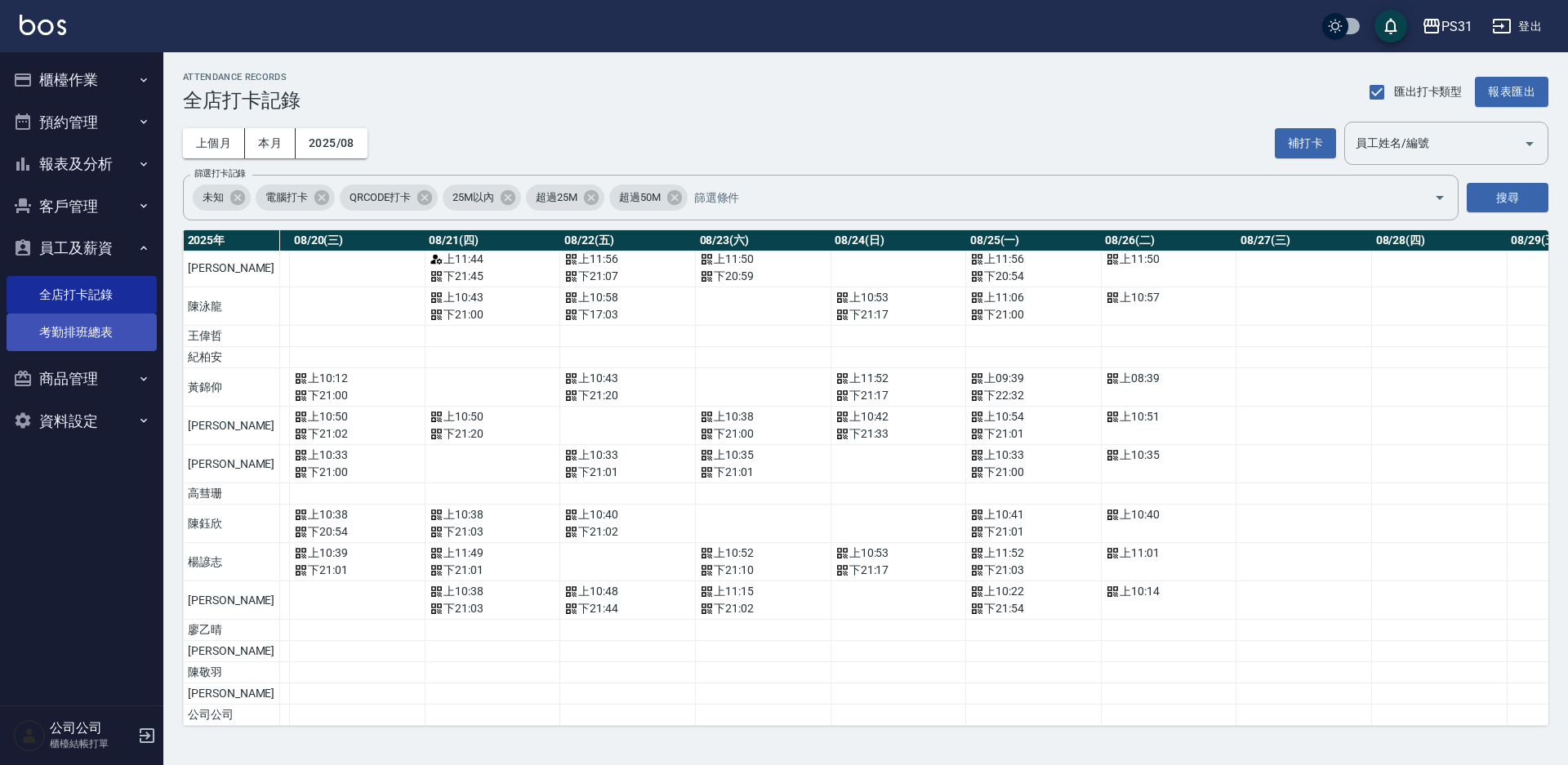
click at [107, 328] on link "考勤排班總表" at bounding box center [82, 332] width 150 height 37
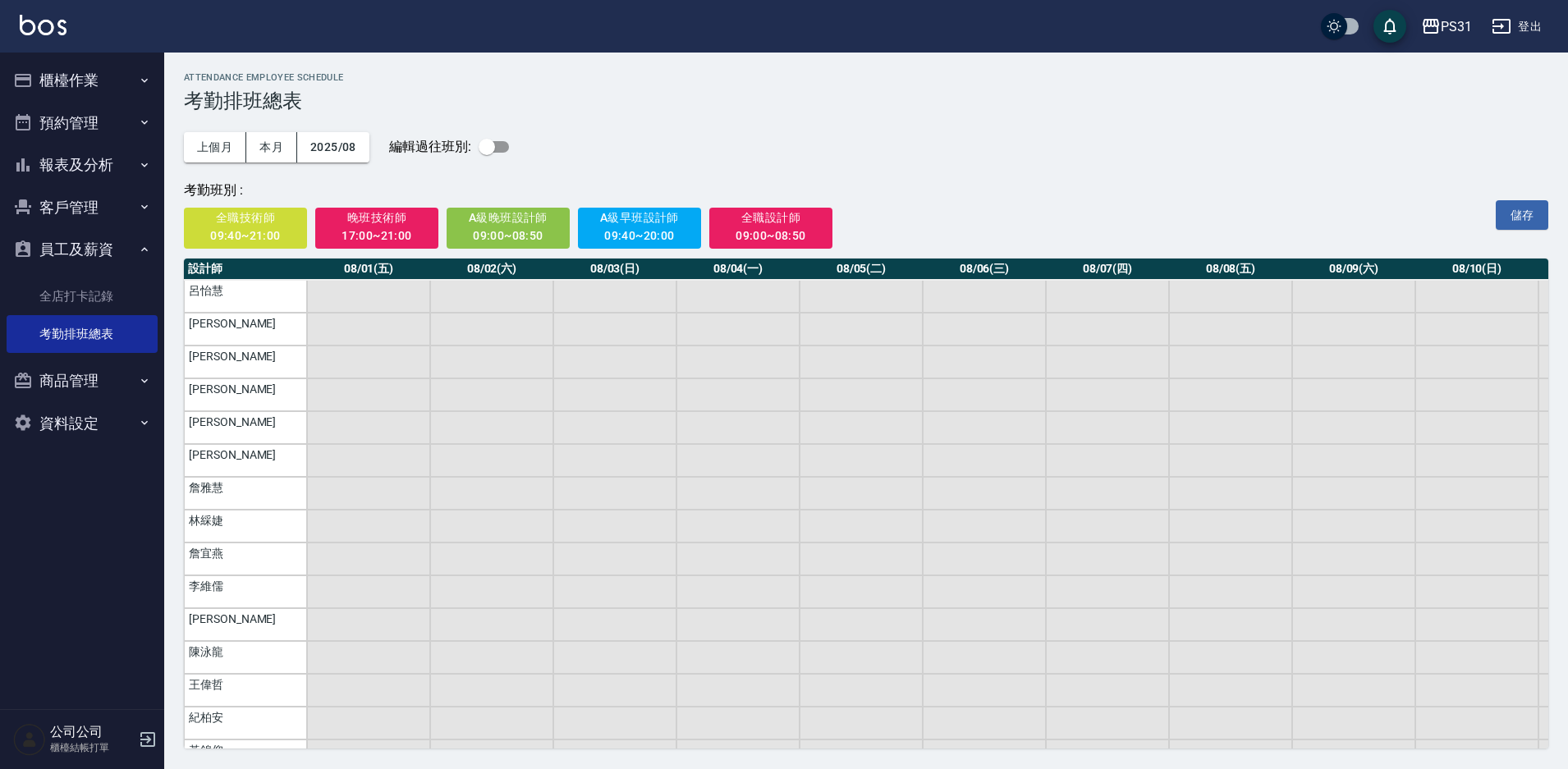
click at [143, 257] on button "員工及薪資" at bounding box center [82, 249] width 151 height 43
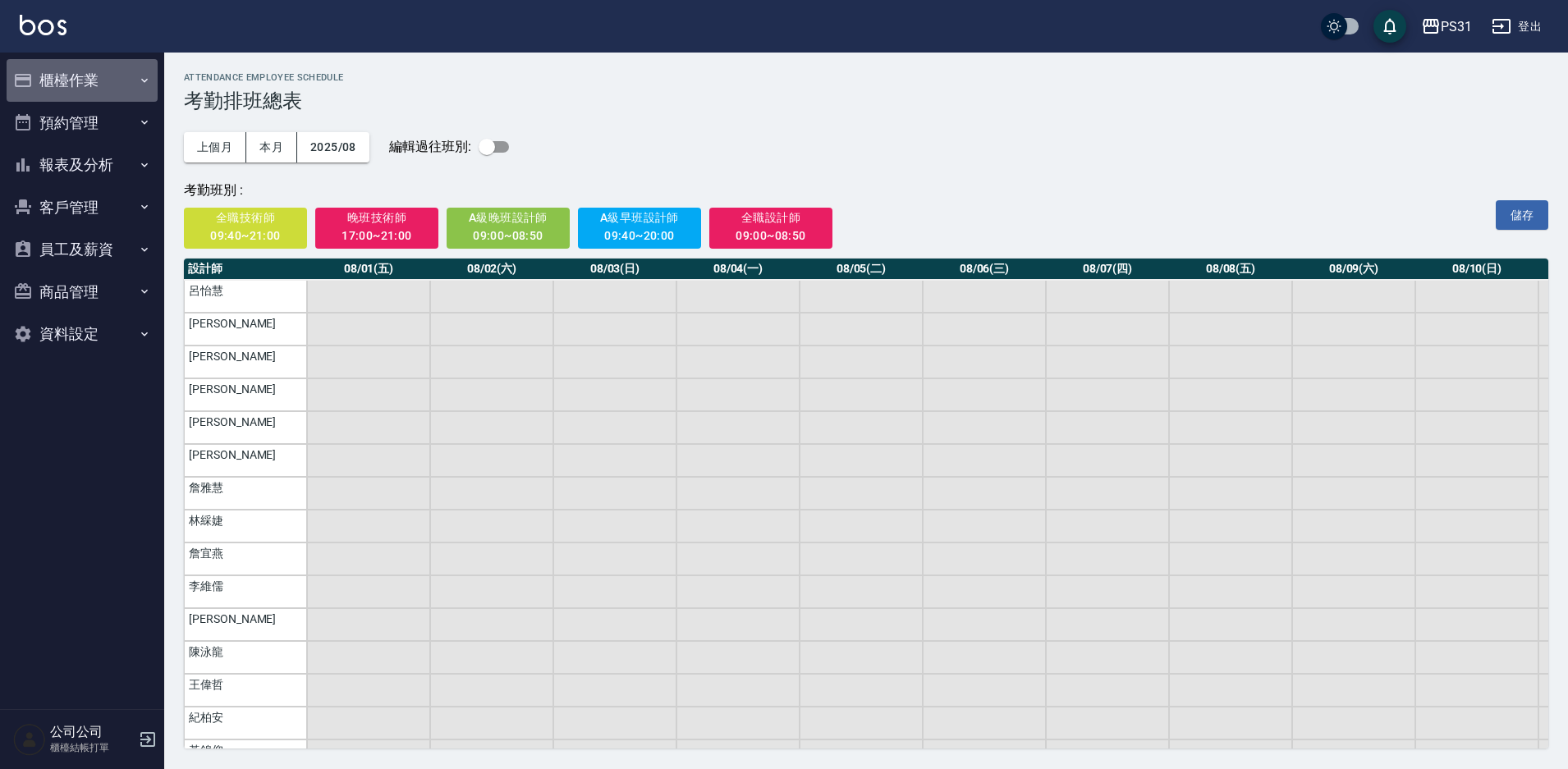
click at [58, 83] on button "櫃檯作業" at bounding box center [82, 80] width 151 height 43
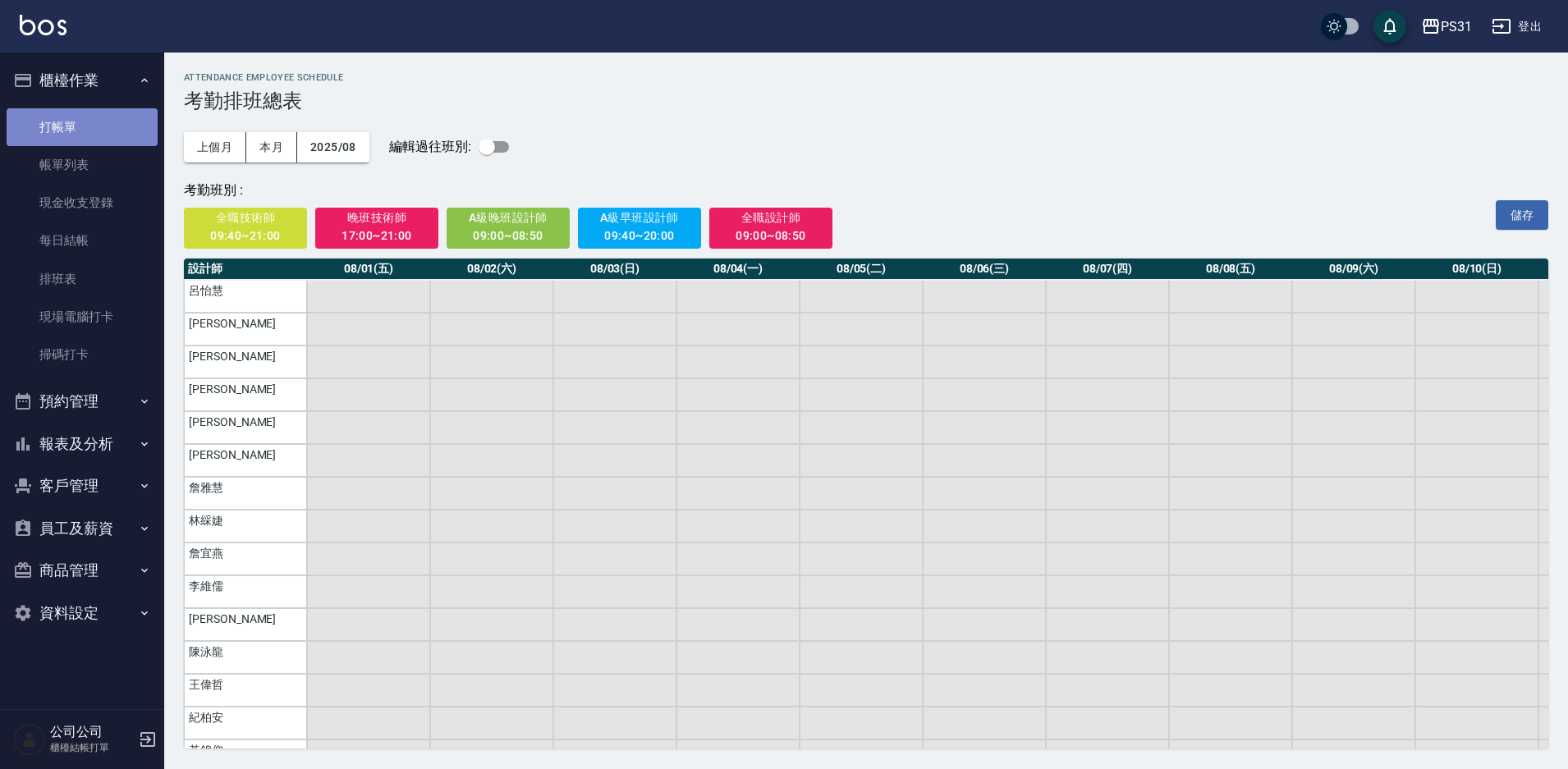
click at [85, 115] on link "打帳單" at bounding box center [82, 127] width 151 height 38
